Goal: Transaction & Acquisition: Purchase product/service

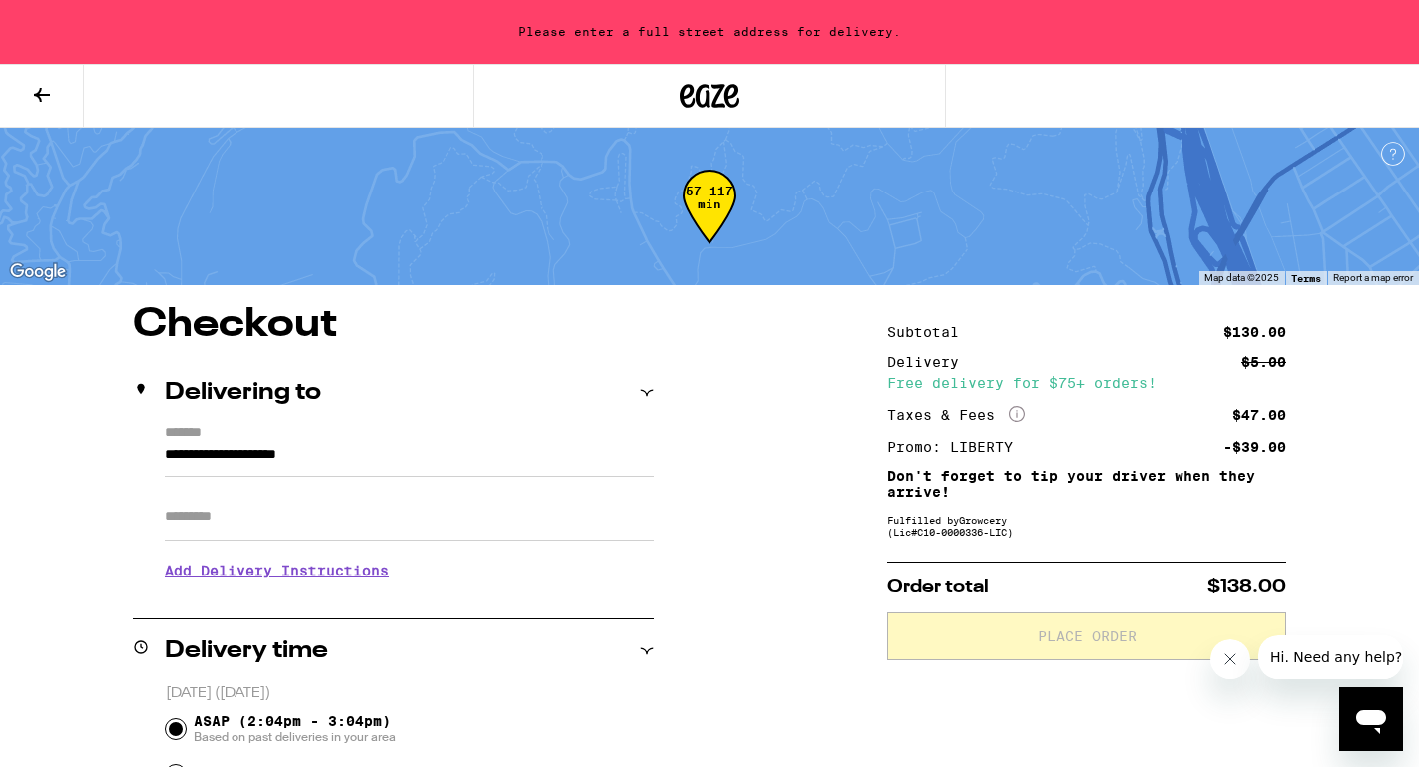
click at [45, 93] on icon at bounding box center [42, 95] width 16 height 14
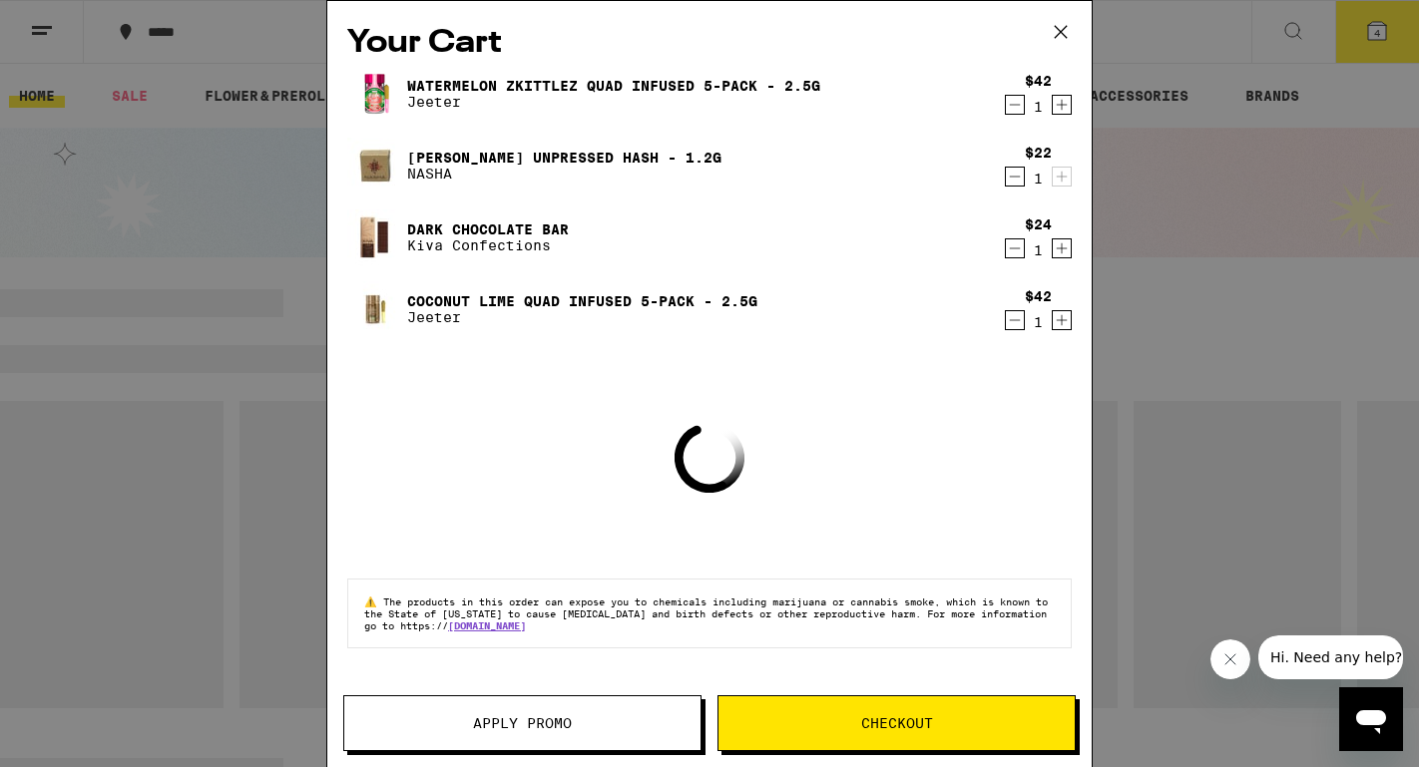
click at [1061, 24] on icon at bounding box center [1061, 32] width 30 height 30
